Goal: Task Accomplishment & Management: Manage account settings

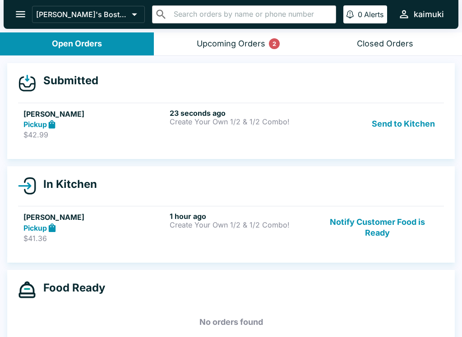
click at [223, 133] on div "23 seconds ago Create Your Own 1/2 & 1/2 Combo!" at bounding box center [240, 124] width 142 height 31
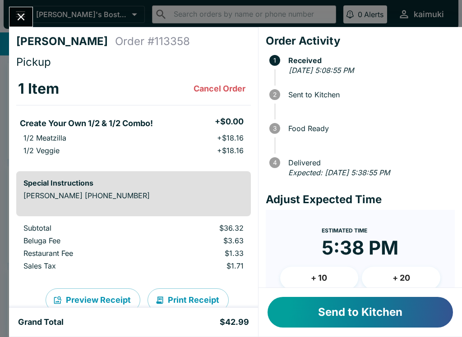
click at [360, 314] on button "Send to Kitchen" at bounding box center [359, 312] width 185 height 31
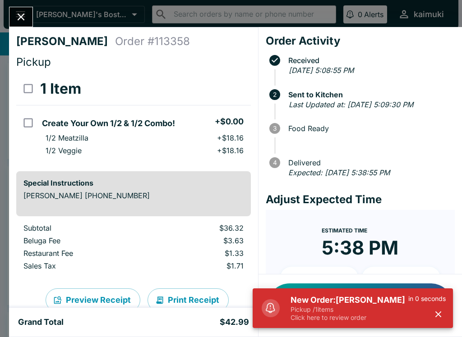
click at [355, 311] on p "Pickup / 1 items" at bounding box center [349, 310] width 118 height 8
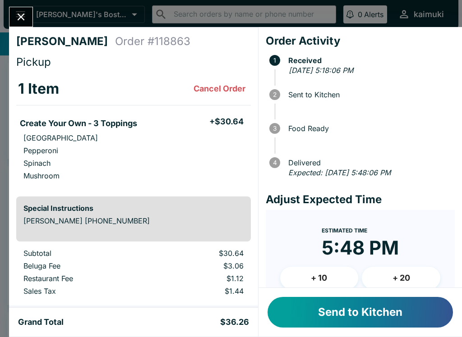
click at [332, 280] on button "+ 10" at bounding box center [319, 278] width 78 height 23
click at [340, 321] on button "Send to Kitchen" at bounding box center [359, 312] width 185 height 31
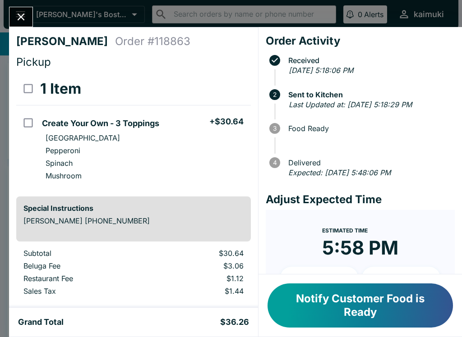
click at [27, 9] on button "Close" at bounding box center [20, 16] width 23 height 19
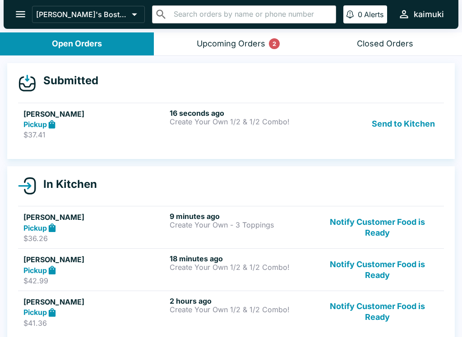
click at [292, 135] on div "16 seconds ago Create Your Own 1/2 & 1/2 Combo!" at bounding box center [240, 124] width 142 height 31
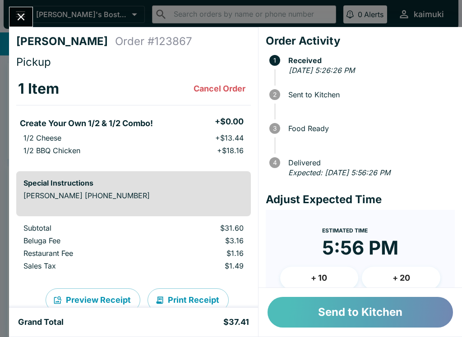
click at [337, 320] on button "Send to Kitchen" at bounding box center [359, 312] width 185 height 31
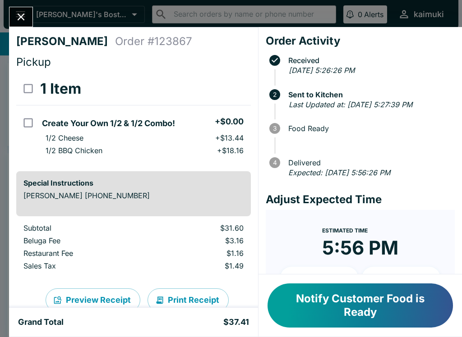
click at [26, 2] on div "[PERSON_NAME] Order # 123867 Pickup 1 Item Create Your Own 1/2 & 1/2 Combo! + $…" at bounding box center [231, 168] width 462 height 337
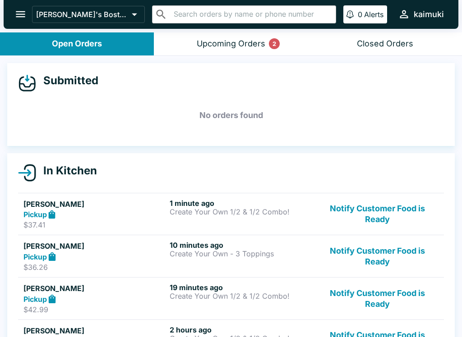
click at [186, 46] on button "Upcoming Orders 2" at bounding box center [231, 43] width 154 height 23
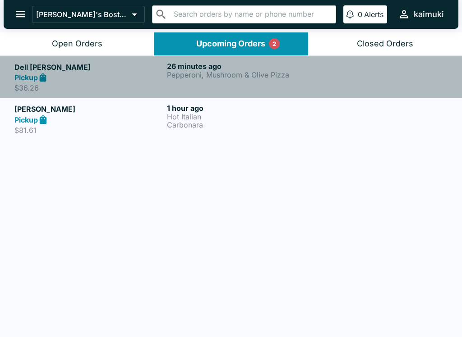
click at [95, 76] on div "Pickup" at bounding box center [88, 78] width 149 height 10
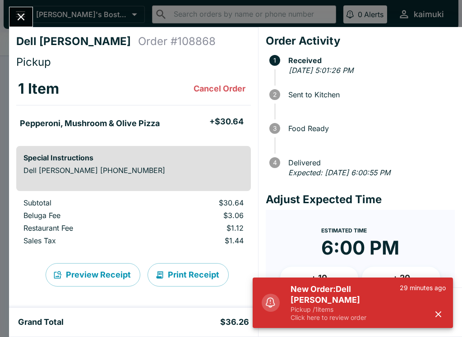
click at [340, 311] on p "Pickup / 1 items" at bounding box center [344, 310] width 109 height 8
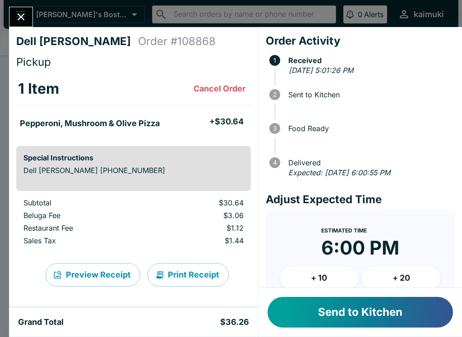
click at [344, 317] on button "Send to Kitchen" at bounding box center [359, 312] width 185 height 31
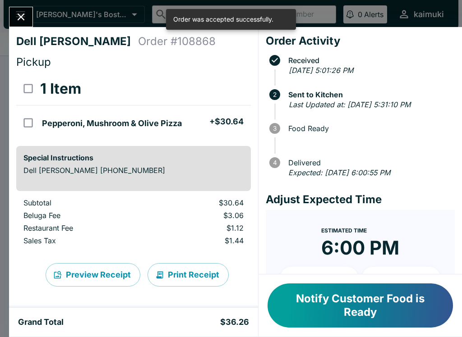
click at [27, 17] on icon "Close" at bounding box center [21, 17] width 12 height 12
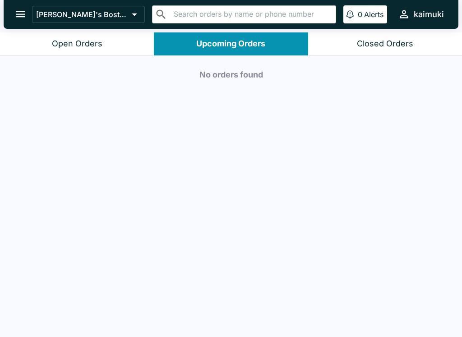
click at [83, 40] on div "Open Orders" at bounding box center [77, 44] width 50 height 10
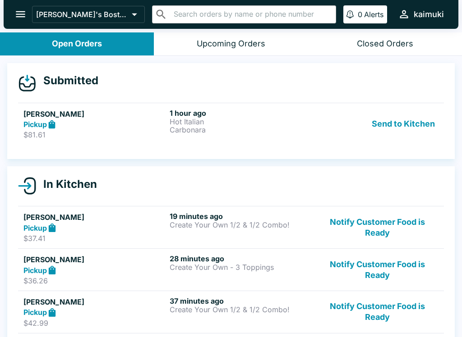
click at [196, 53] on button "Upcoming Orders" at bounding box center [231, 43] width 154 height 23
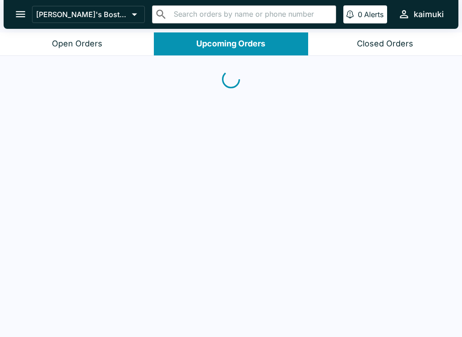
click at [86, 41] on div "Open Orders" at bounding box center [77, 44] width 50 height 10
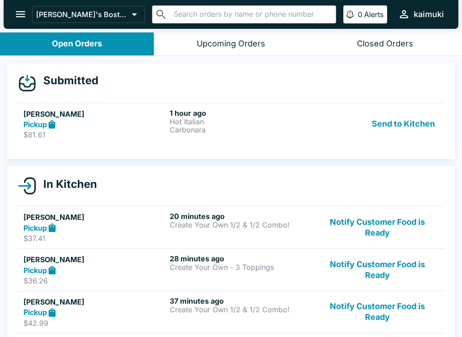
scroll to position [1, 0]
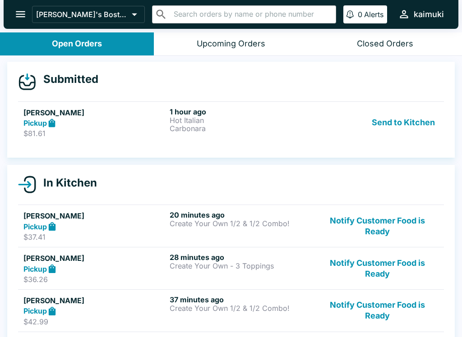
click at [302, 112] on h6 "1 hour ago" at bounding box center [240, 111] width 142 height 9
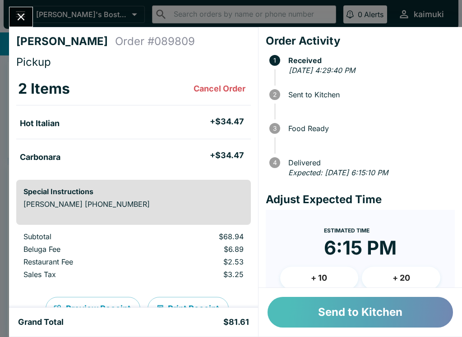
click at [337, 309] on button "Send to Kitchen" at bounding box center [359, 312] width 185 height 31
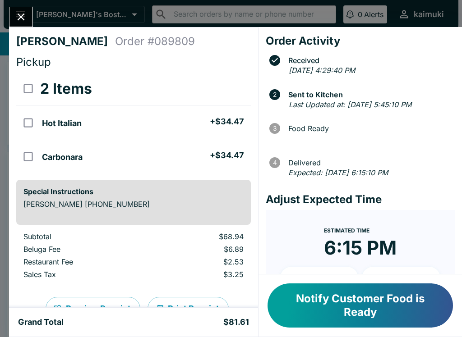
click at [23, 16] on icon "Close" at bounding box center [21, 17] width 12 height 12
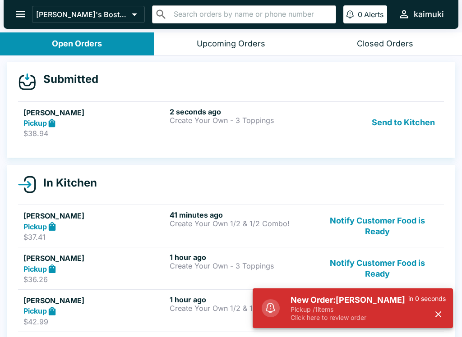
click at [355, 309] on p "Pickup / 1 items" at bounding box center [349, 310] width 118 height 8
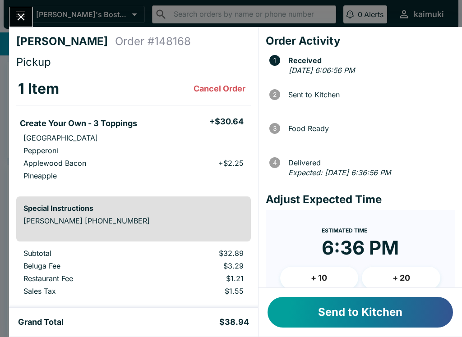
click at [340, 311] on button "Send to Kitchen" at bounding box center [359, 312] width 185 height 31
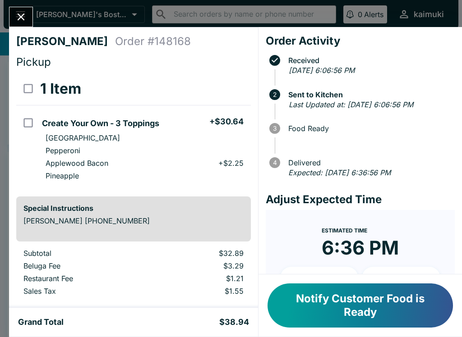
click at [13, 14] on button "Close" at bounding box center [20, 16] width 23 height 19
